Goal: Task Accomplishment & Management: Use online tool/utility

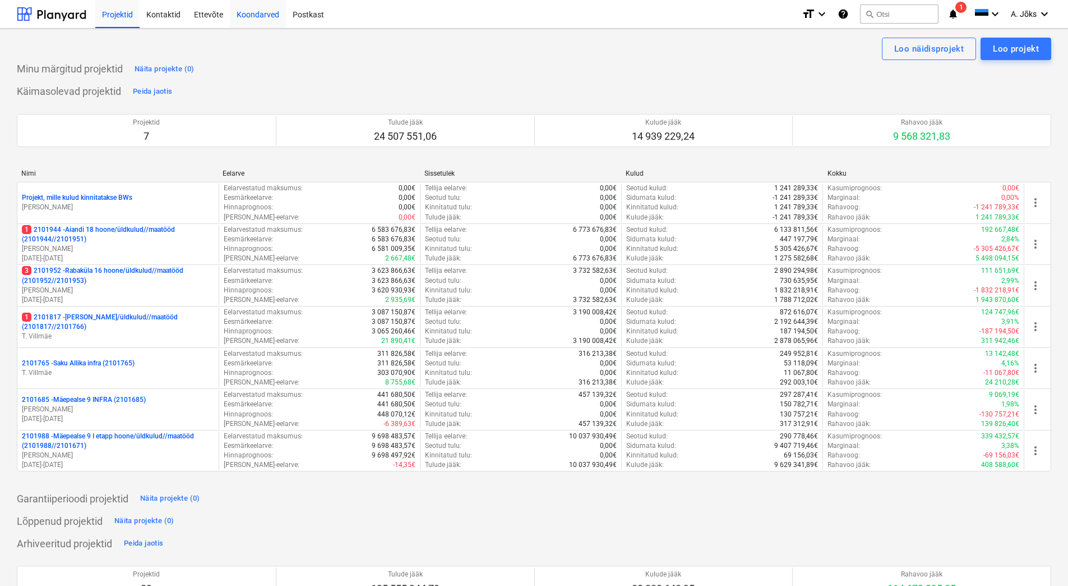
click at [270, 11] on div "Koondarved" at bounding box center [258, 13] width 56 height 29
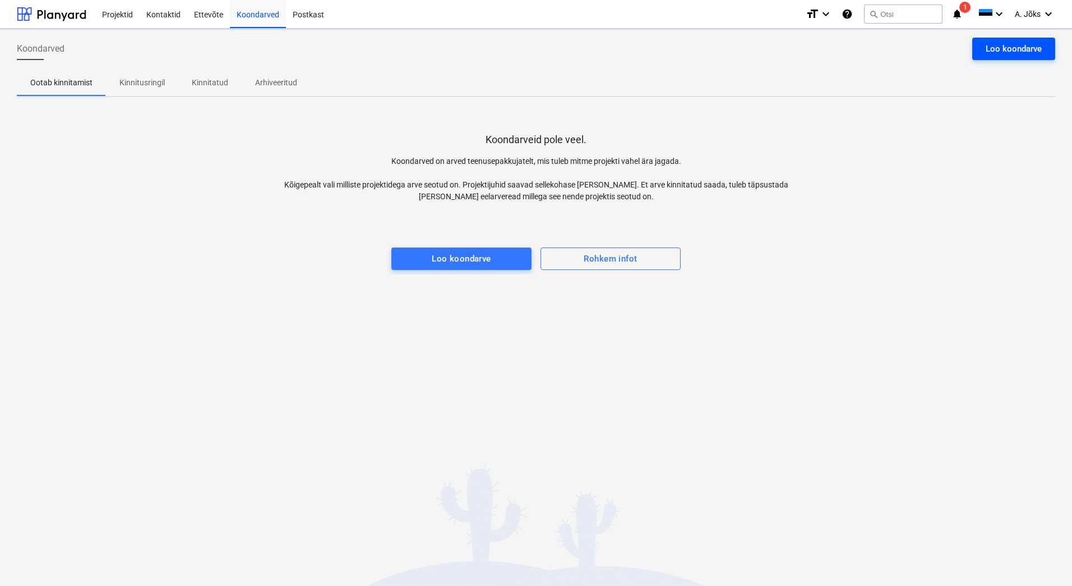
click at [988, 50] on div "Loo koondarve" at bounding box center [1014, 49] width 56 height 15
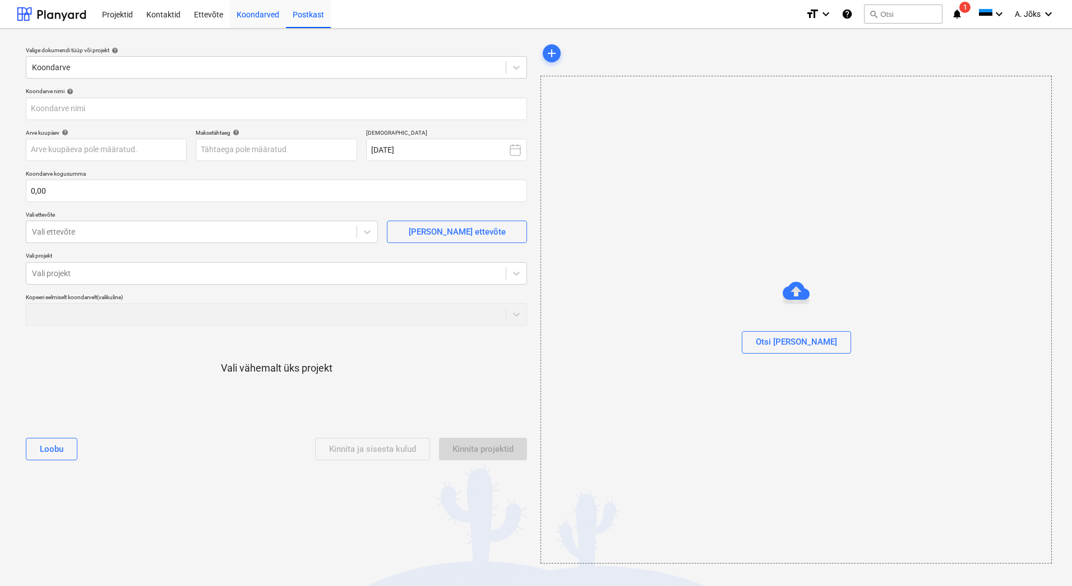
click at [258, 13] on div "Koondarved" at bounding box center [258, 13] width 56 height 29
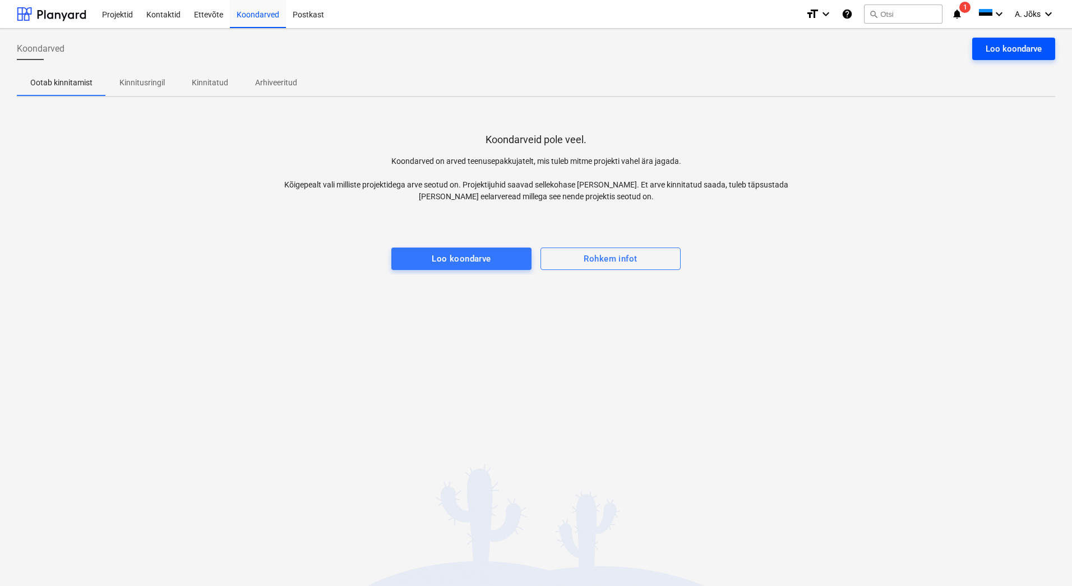
click at [1004, 51] on div "Loo koondarve" at bounding box center [1014, 49] width 56 height 15
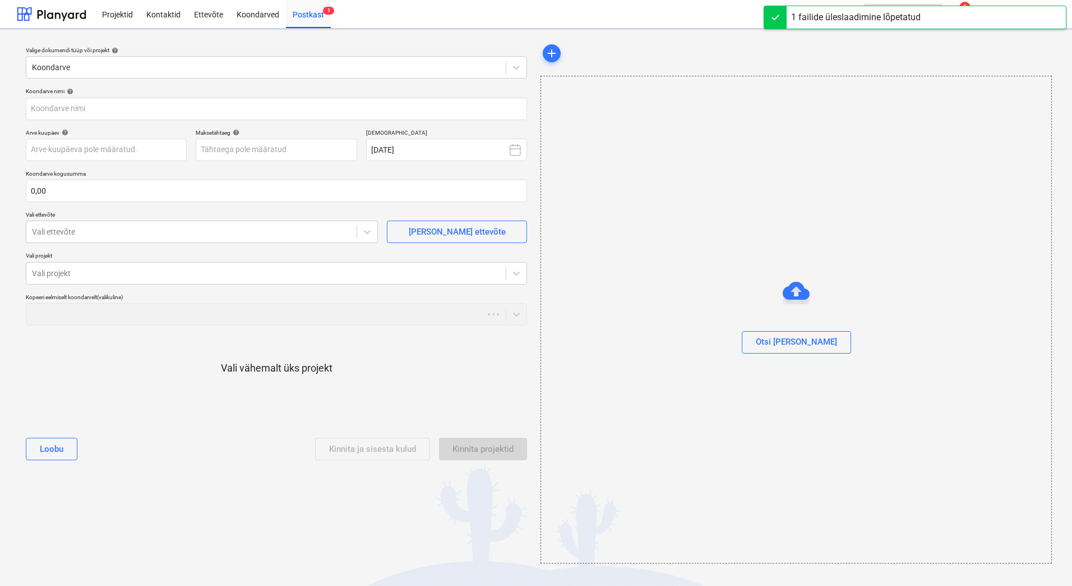
type input "4187.pdf"
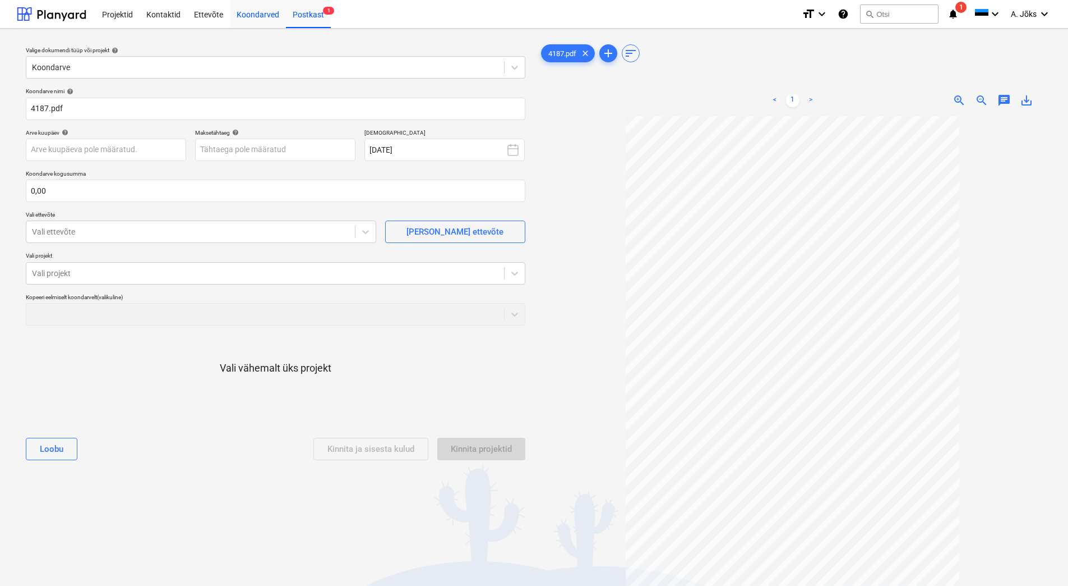
click at [265, 16] on div "Koondarved" at bounding box center [258, 13] width 56 height 29
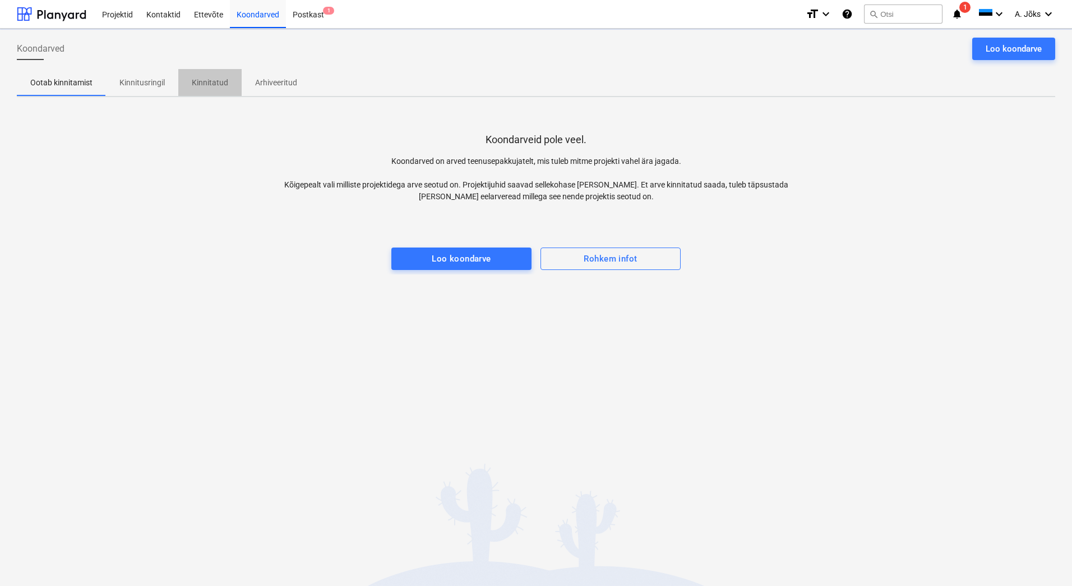
click at [215, 82] on p "Kinnitatud" at bounding box center [210, 83] width 36 height 12
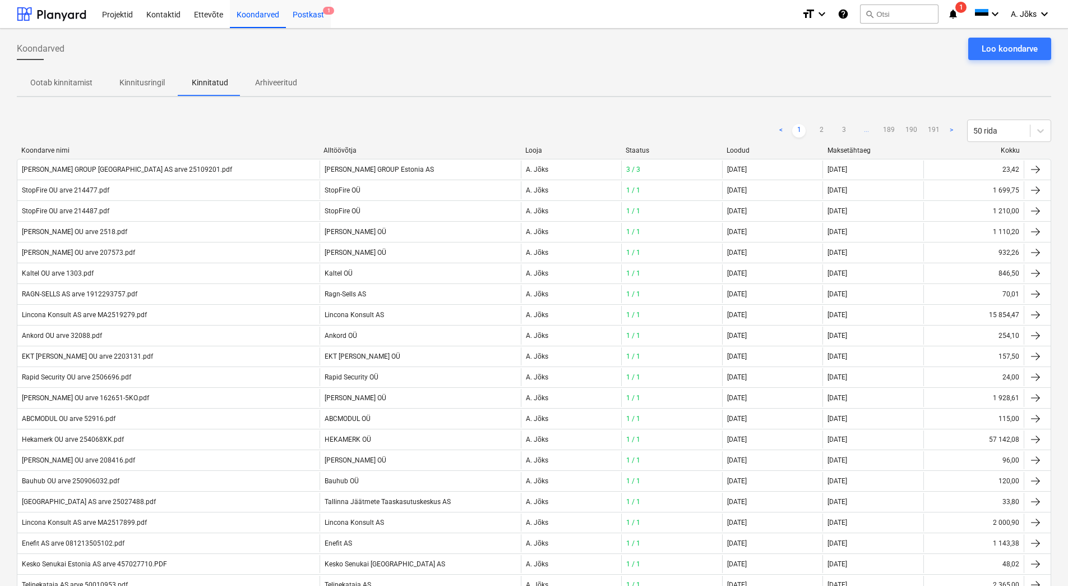
click at [310, 14] on div "Postkast 1" at bounding box center [308, 13] width 45 height 29
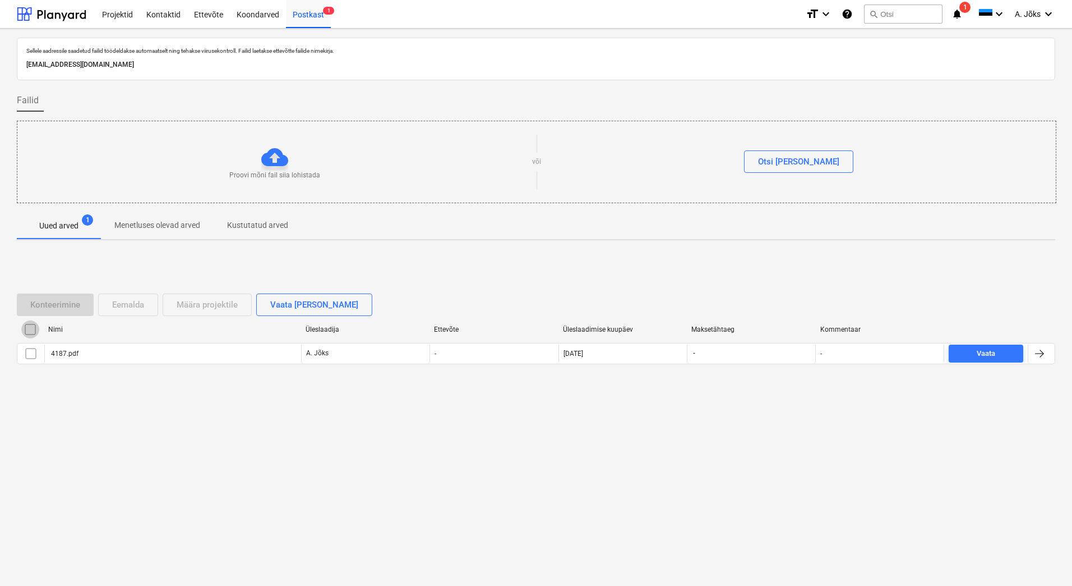
click at [33, 330] on input "checkbox" at bounding box center [30, 329] width 18 height 18
click at [125, 308] on div "Eemalda" at bounding box center [128, 304] width 32 height 15
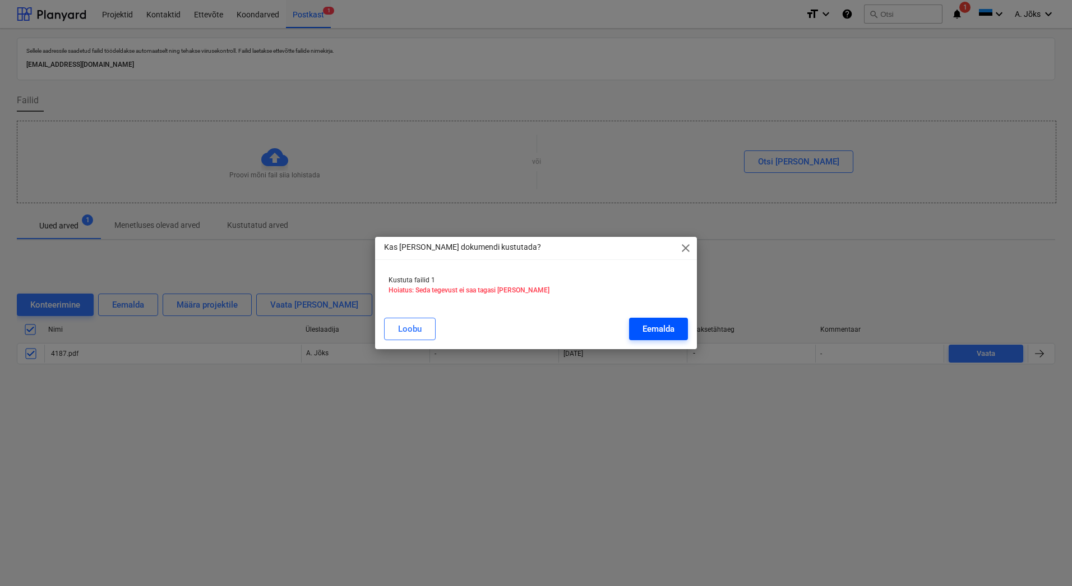
click at [653, 331] on div "Eemalda" at bounding box center [659, 328] width 32 height 15
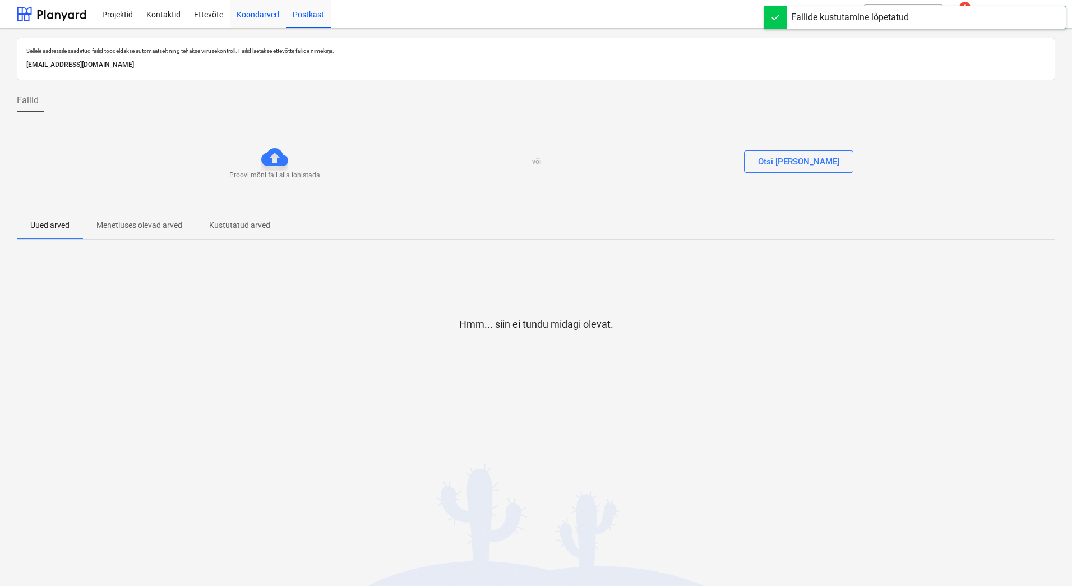
click at [264, 17] on div "Koondarved" at bounding box center [258, 13] width 56 height 29
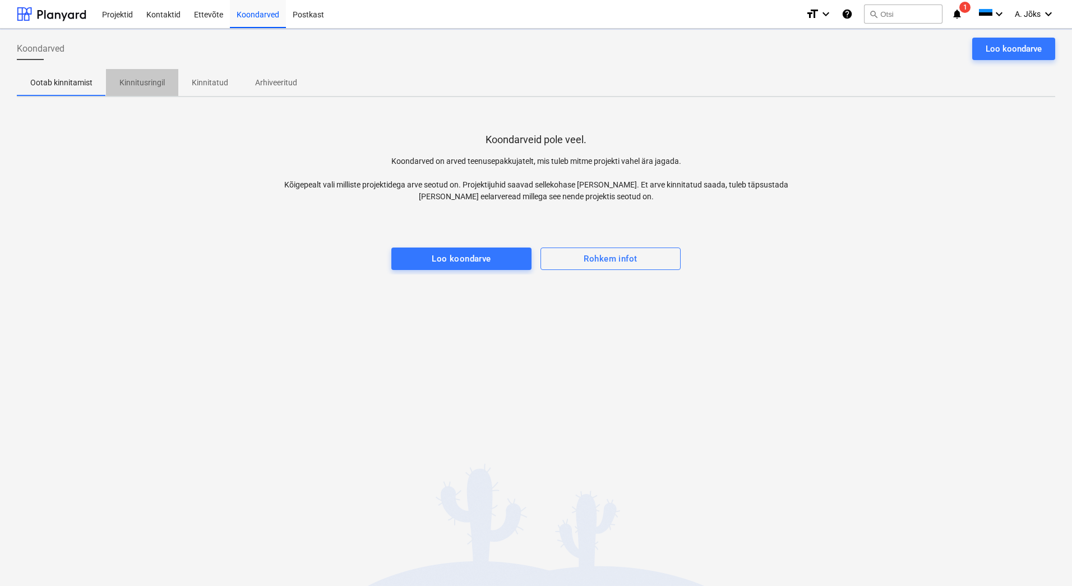
click at [162, 85] on p "Kinnitusringil" at bounding box center [141, 83] width 45 height 12
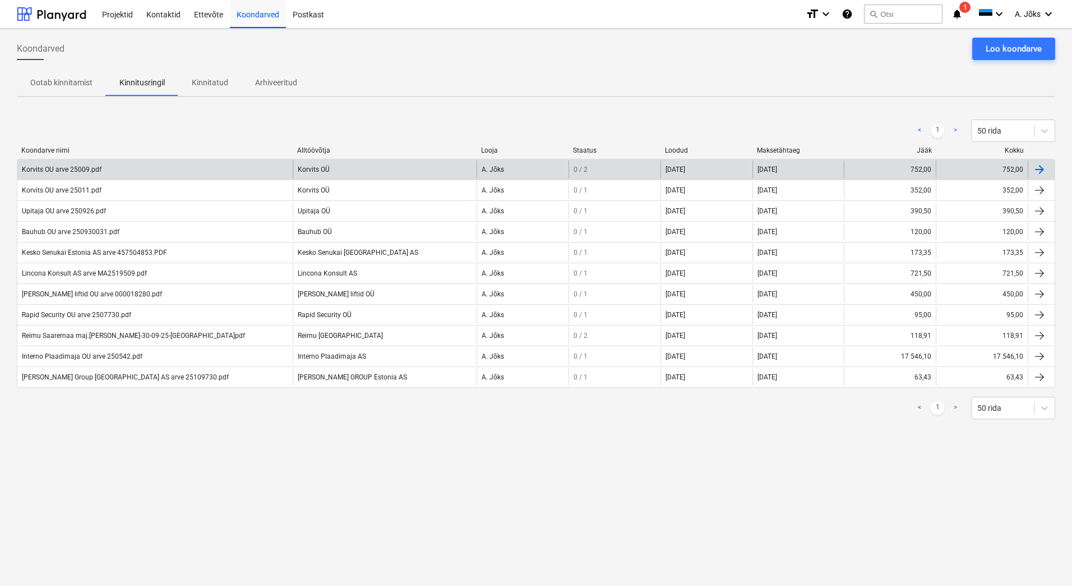
click at [76, 167] on div "Korvits OU arve 25009.pdf" at bounding box center [62, 169] width 80 height 8
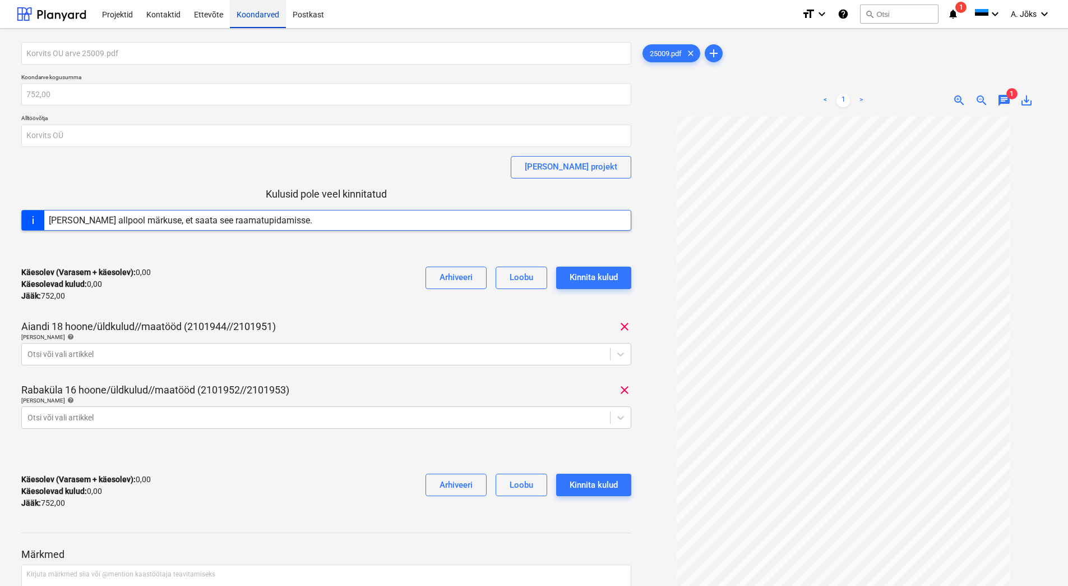
click at [260, 15] on div "Koondarved" at bounding box center [258, 13] width 56 height 29
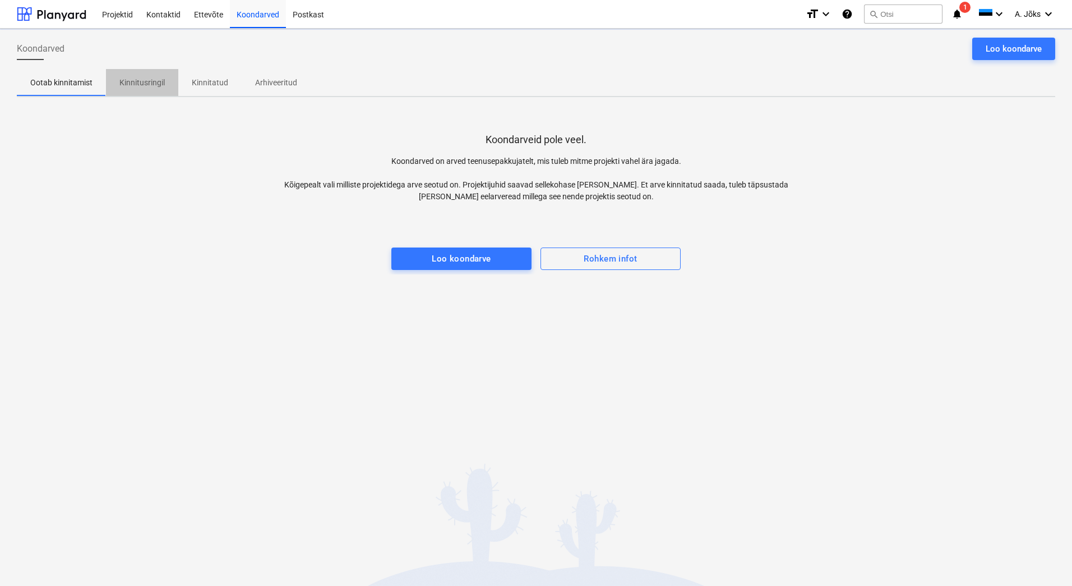
click at [151, 86] on p "Kinnitusringil" at bounding box center [141, 83] width 45 height 12
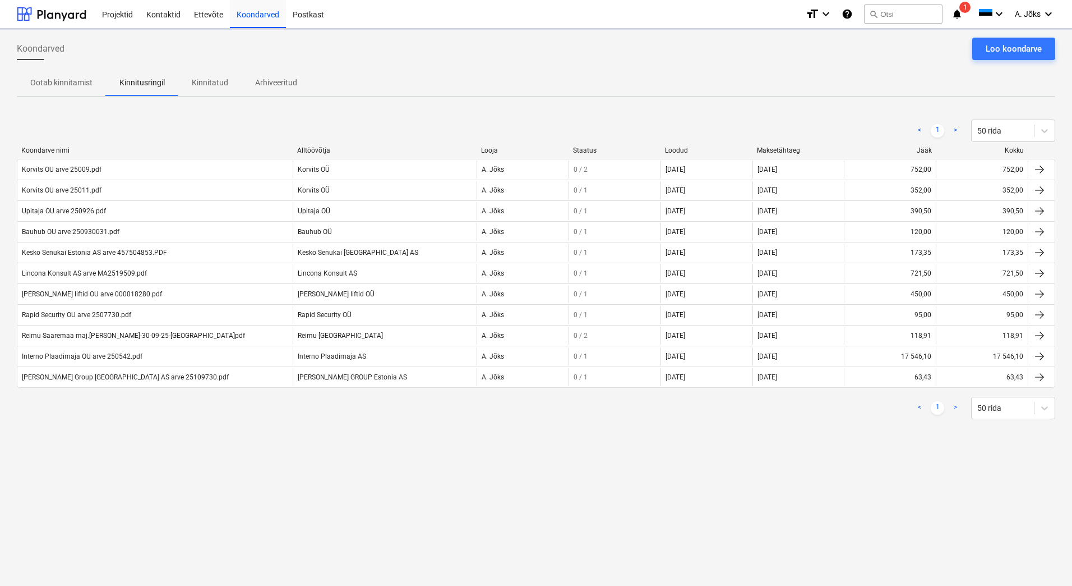
click at [245, 455] on div "Koondarved Loo koondarve Ootab kinnitamist Kinnitusringil Kinnitatud Arhiveerit…" at bounding box center [536, 307] width 1072 height 557
click at [156, 449] on div "Koondarved Loo koondarve Ootab kinnitamist Kinnitusringil Kinnitatud Arhiveerit…" at bounding box center [536, 307] width 1072 height 557
click at [314, 491] on div "Koondarved Loo koondarve Ootab kinnitamist Kinnitusringil Kinnitatud Arhiveerit…" at bounding box center [536, 307] width 1072 height 557
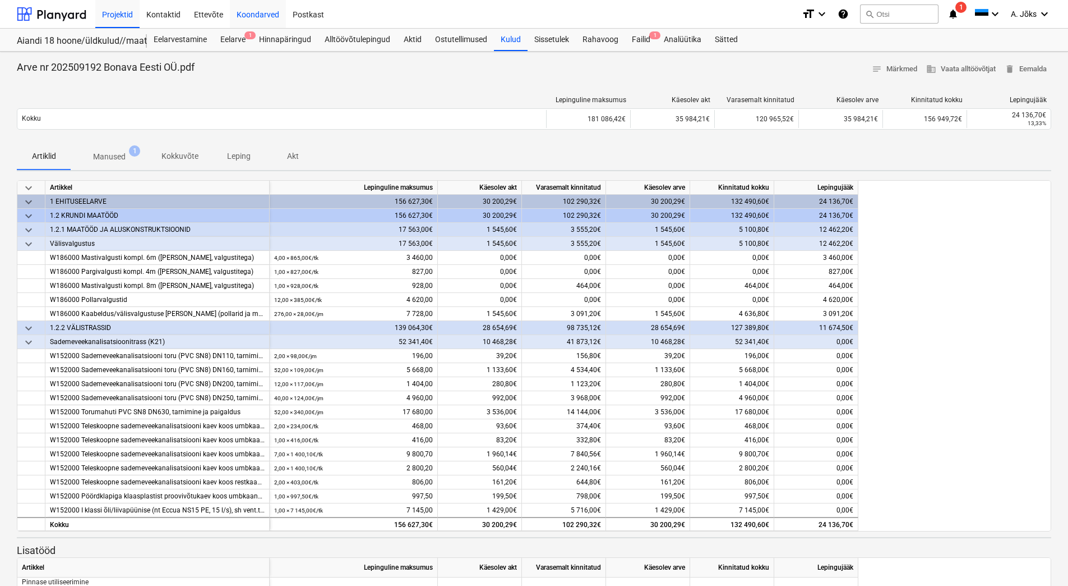
click at [271, 12] on div "Koondarved" at bounding box center [258, 13] width 56 height 29
